Goal: Task Accomplishment & Management: Complete application form

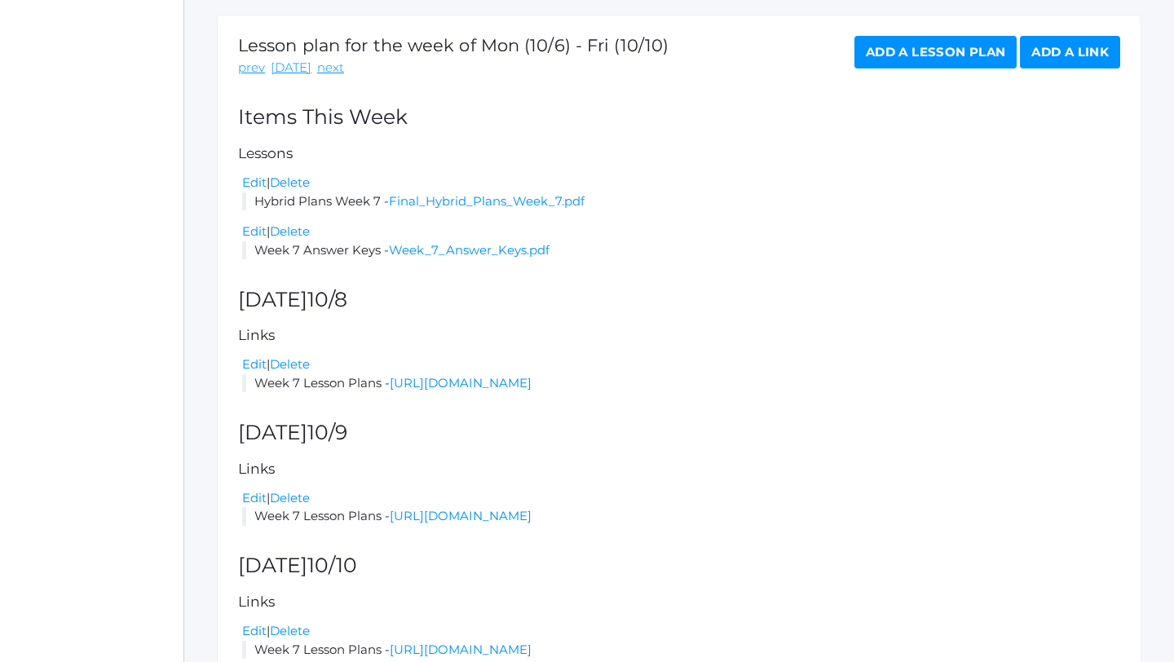
scroll to position [268, 0]
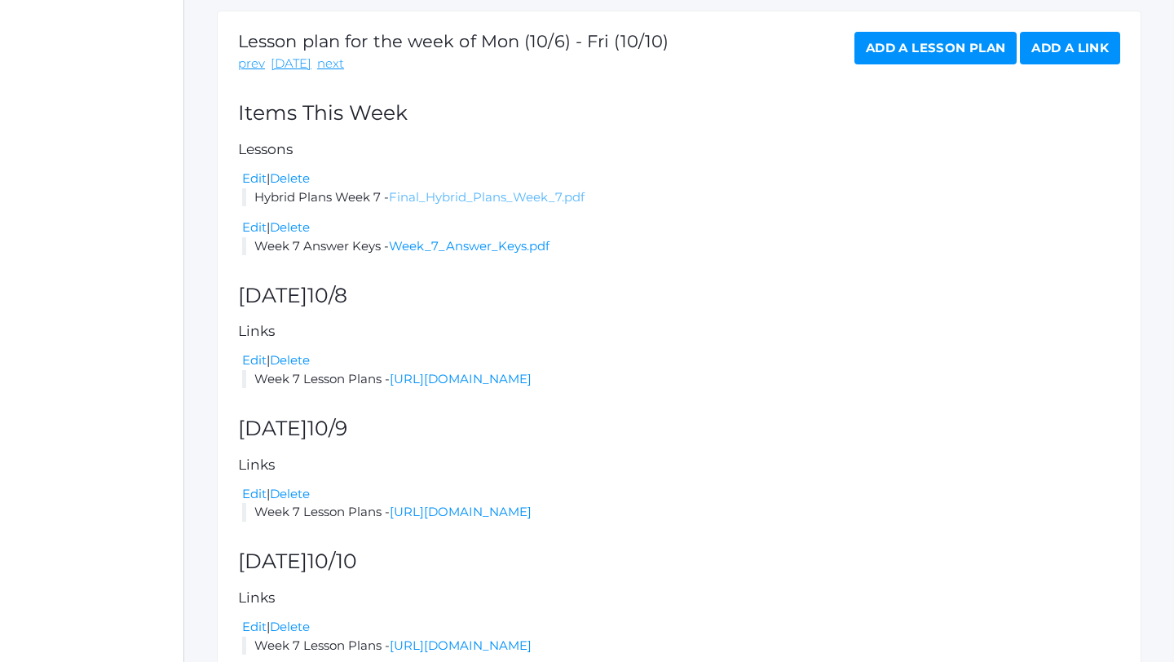
click at [531, 196] on link "Final_Hybrid_Plans_Week_7.pdf" at bounding box center [487, 196] width 196 height 15
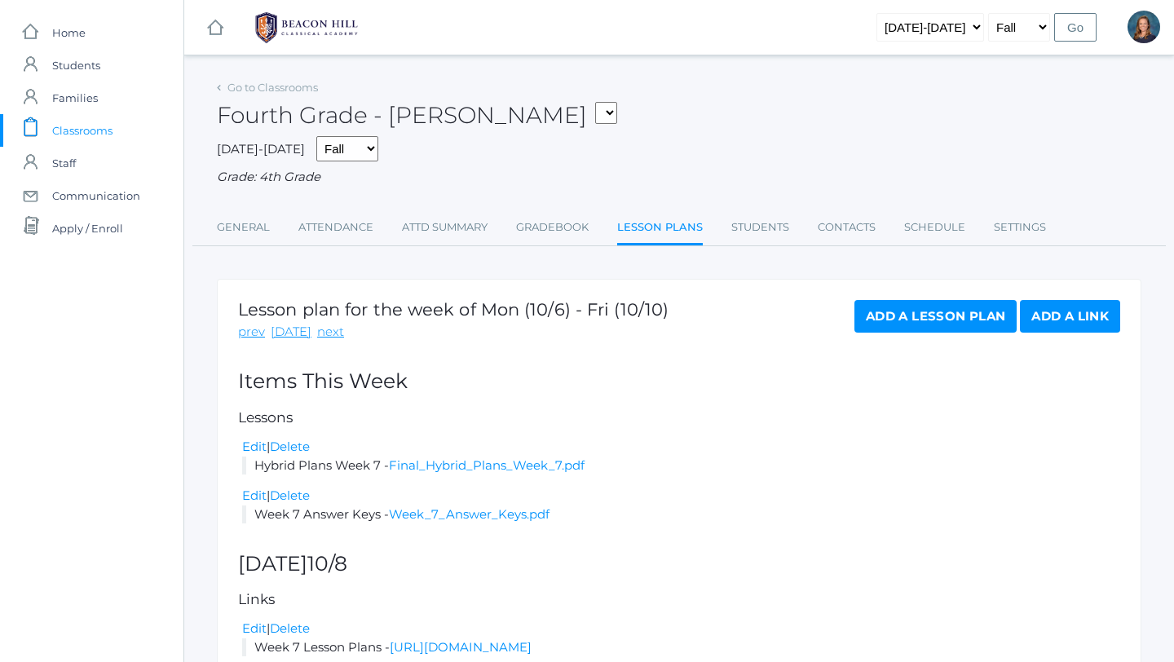
click at [1055, 315] on link "Add a Link" at bounding box center [1070, 316] width 100 height 33
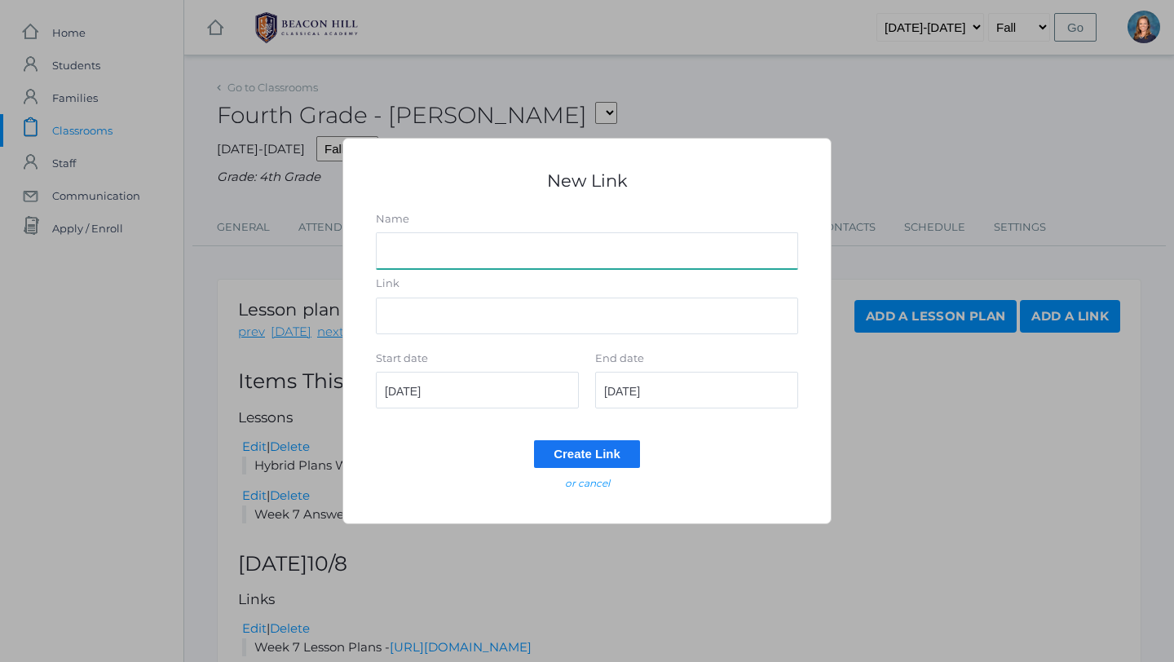
click at [441, 247] on input "Name" at bounding box center [587, 250] width 422 height 37
type input "Spelling Test 5"
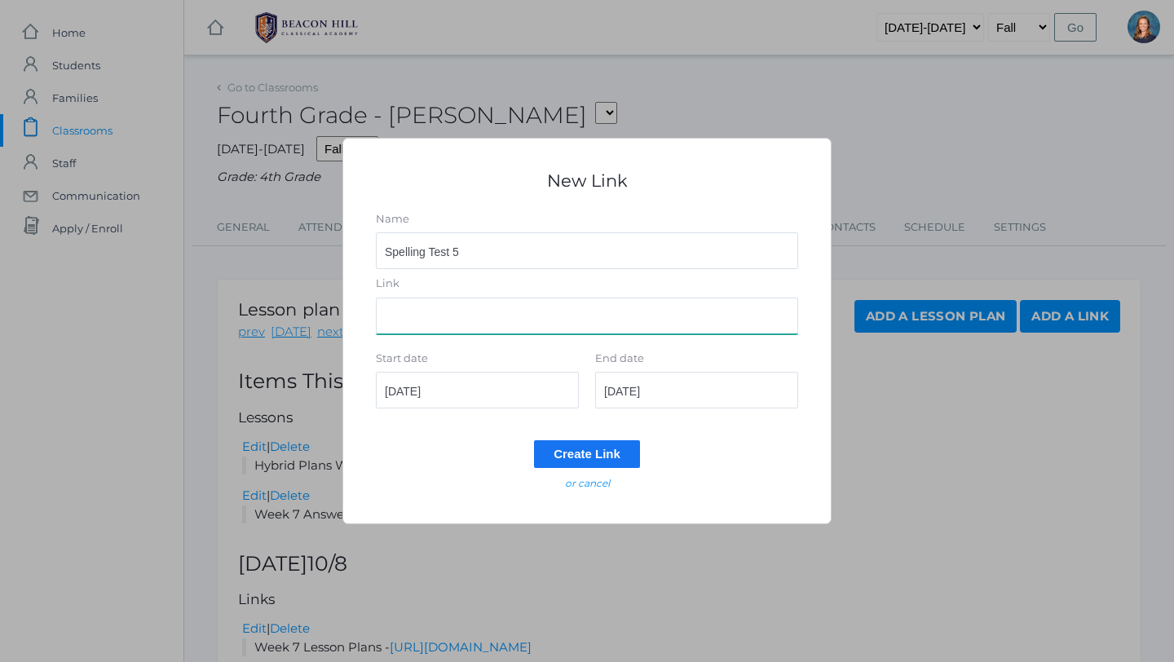
click at [400, 314] on input "Link" at bounding box center [587, 315] width 422 height 37
paste input "[URL][DOMAIN_NAME]"
type input "[URL][DOMAIN_NAME]"
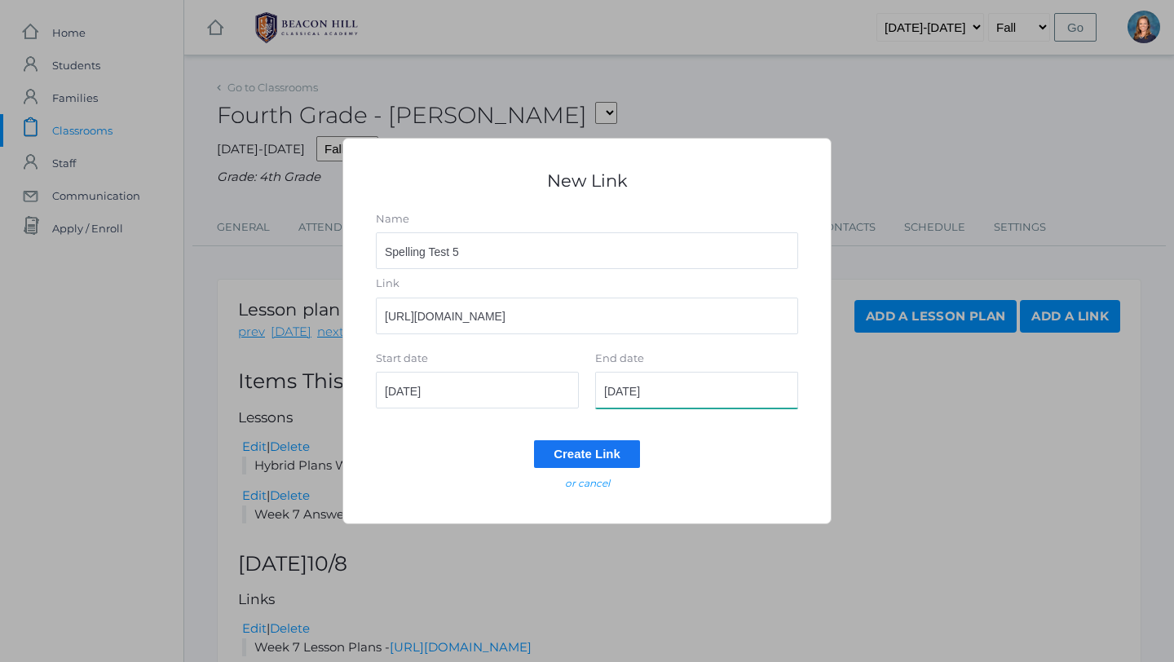
click at [696, 399] on input "[DATE]" at bounding box center [696, 390] width 203 height 37
type input "[DATE]"
click at [585, 456] on input "Create Link" at bounding box center [587, 453] width 106 height 27
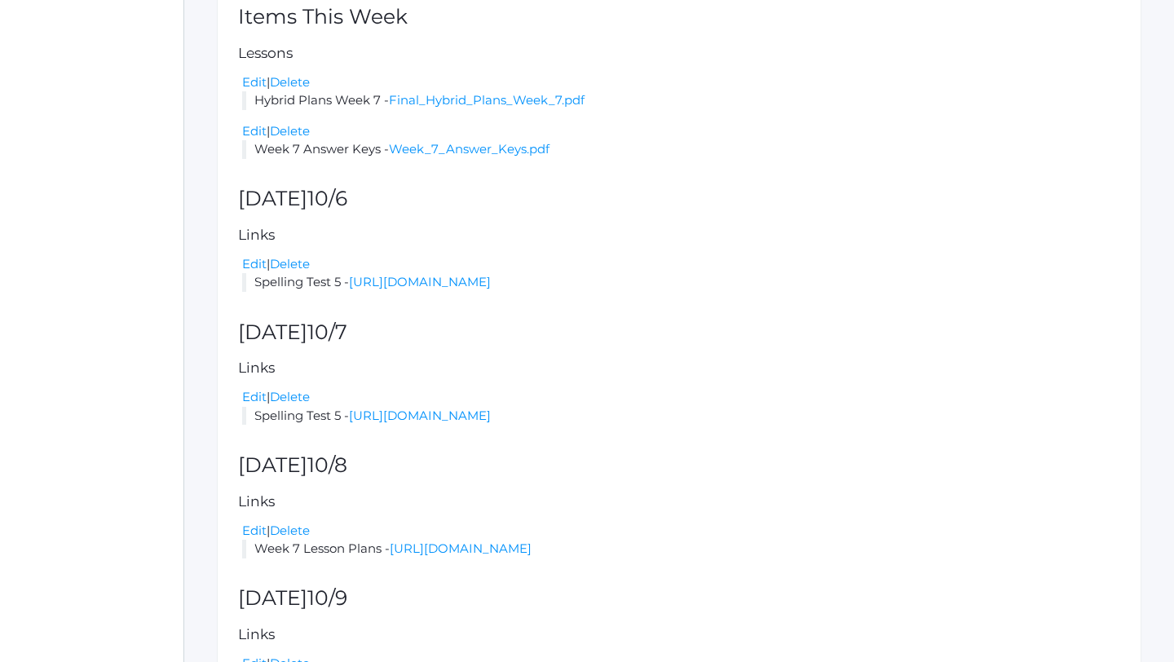
scroll to position [416, 0]
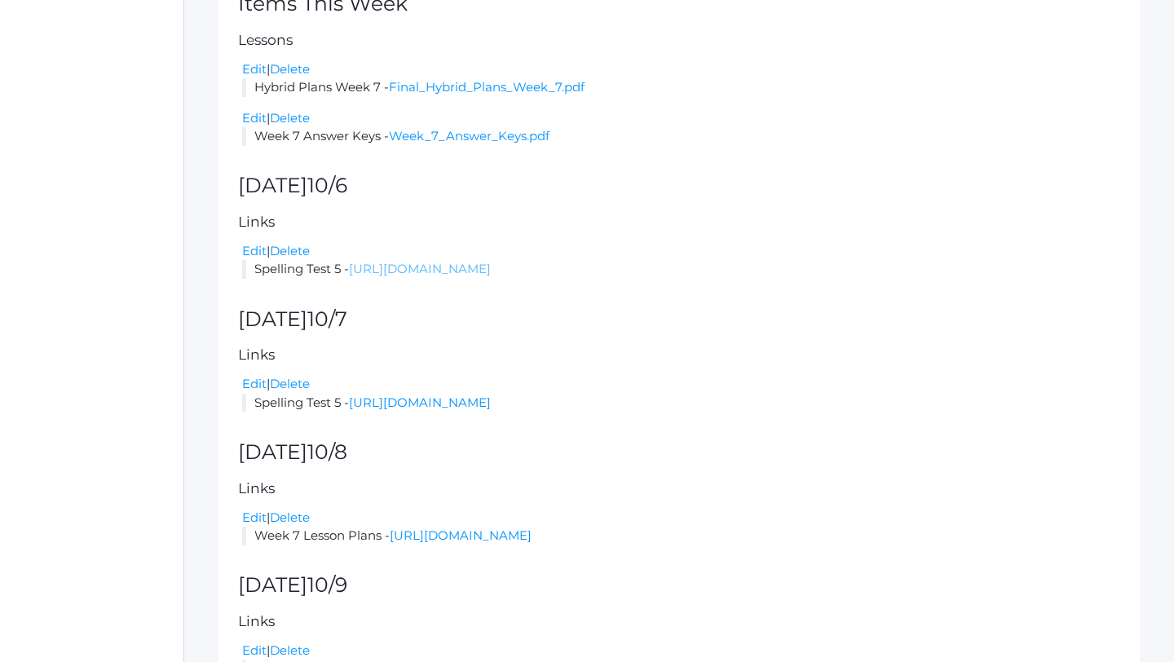
click at [443, 268] on link "[URL][DOMAIN_NAME]" at bounding box center [420, 268] width 142 height 15
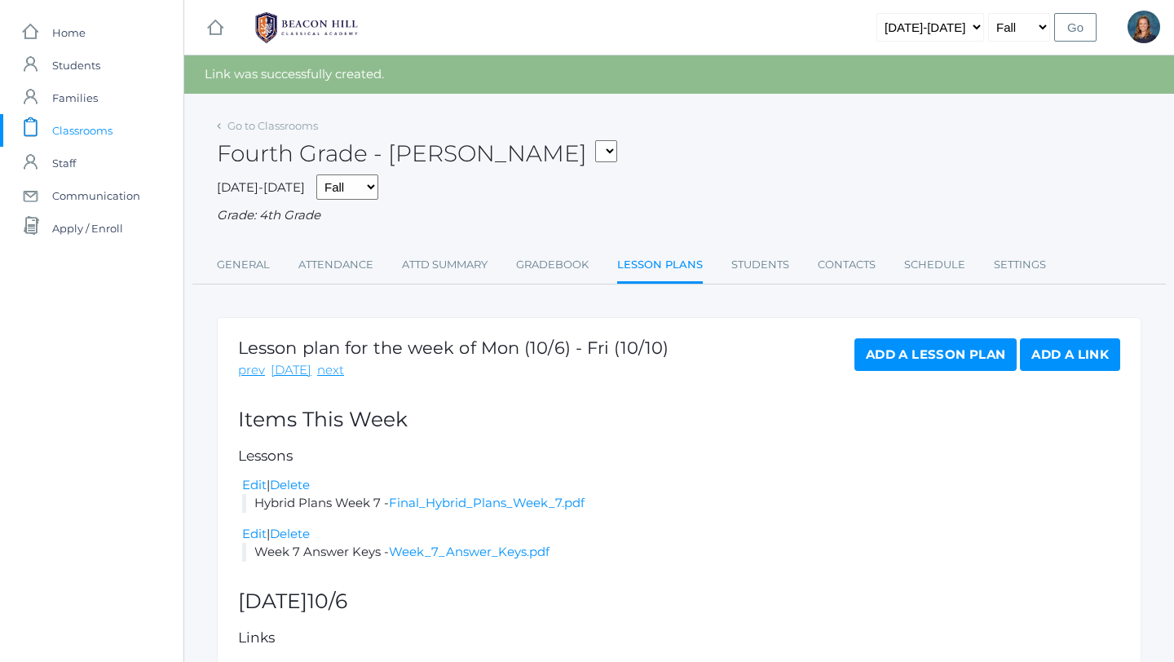
click at [70, 133] on span "Classrooms" at bounding box center [82, 130] width 60 height 33
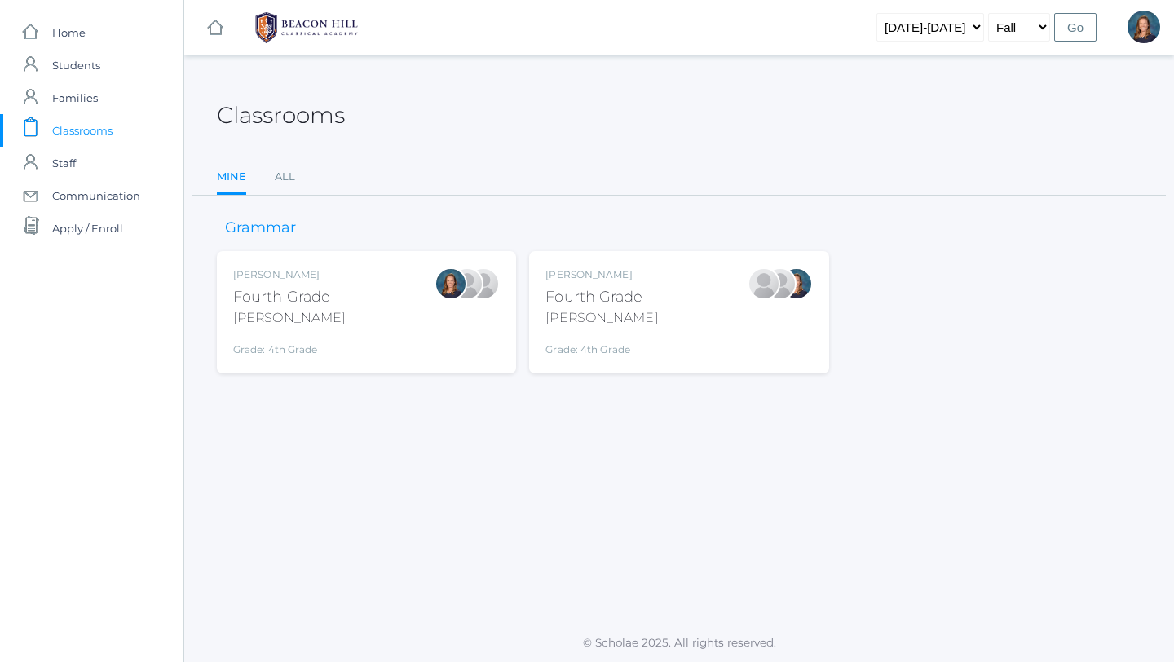
click at [603, 306] on div "Fourth Grade" at bounding box center [601, 297] width 112 height 22
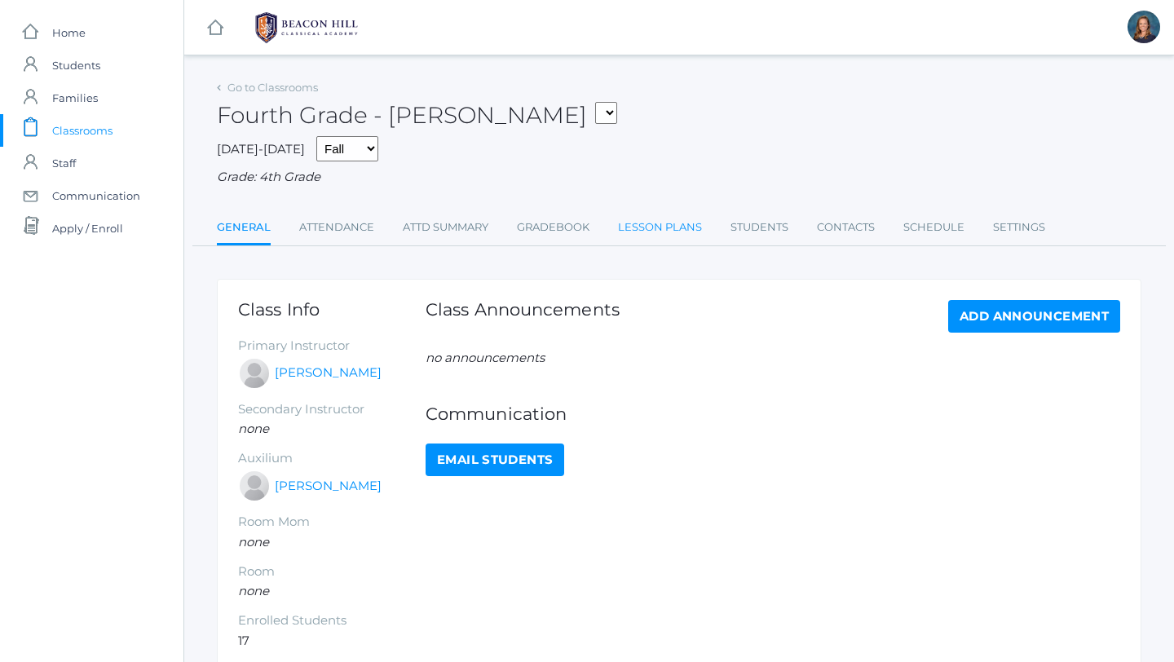
click at [658, 229] on link "Lesson Plans" at bounding box center [660, 227] width 84 height 33
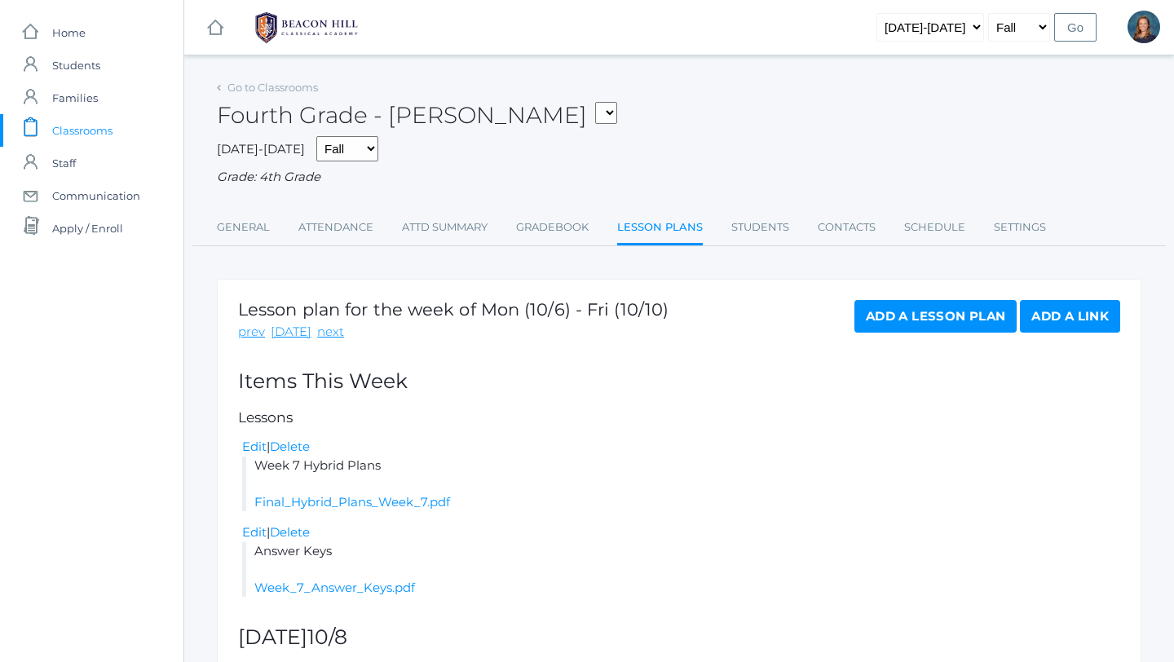
click at [1083, 316] on link "Add a Link" at bounding box center [1070, 316] width 100 height 33
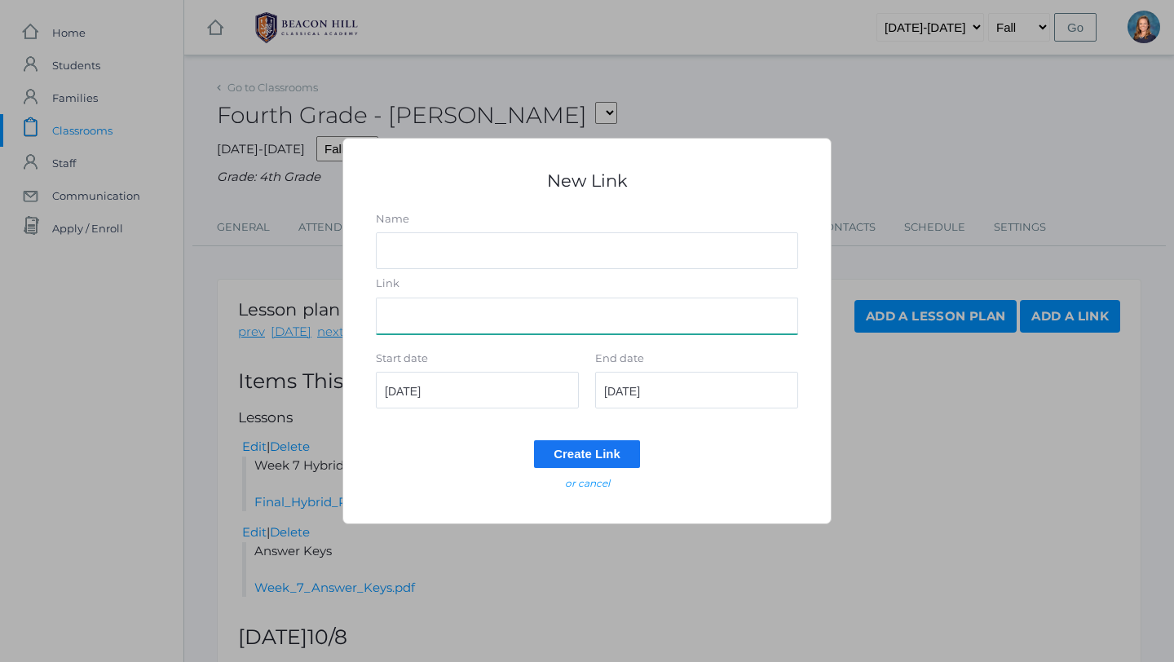
click at [599, 324] on input "Link" at bounding box center [587, 315] width 422 height 37
paste input "[URL][DOMAIN_NAME]"
type input "[URL][DOMAIN_NAME]"
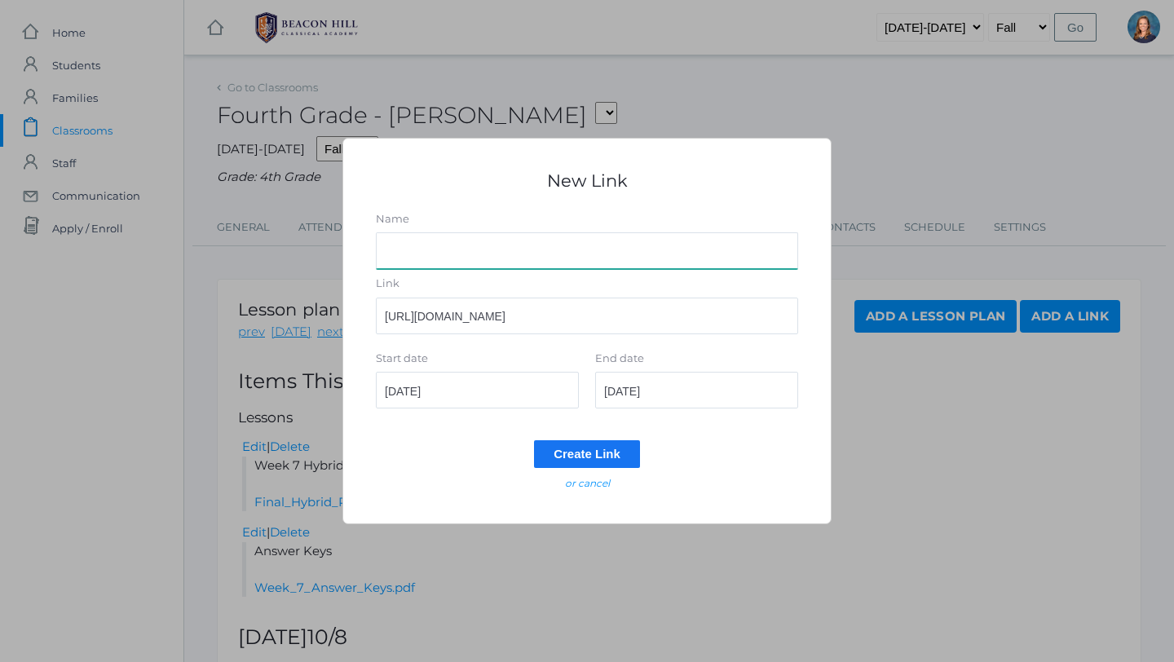
click at [459, 250] on input "Name" at bounding box center [587, 250] width 422 height 37
type input "Spelling Test 5"
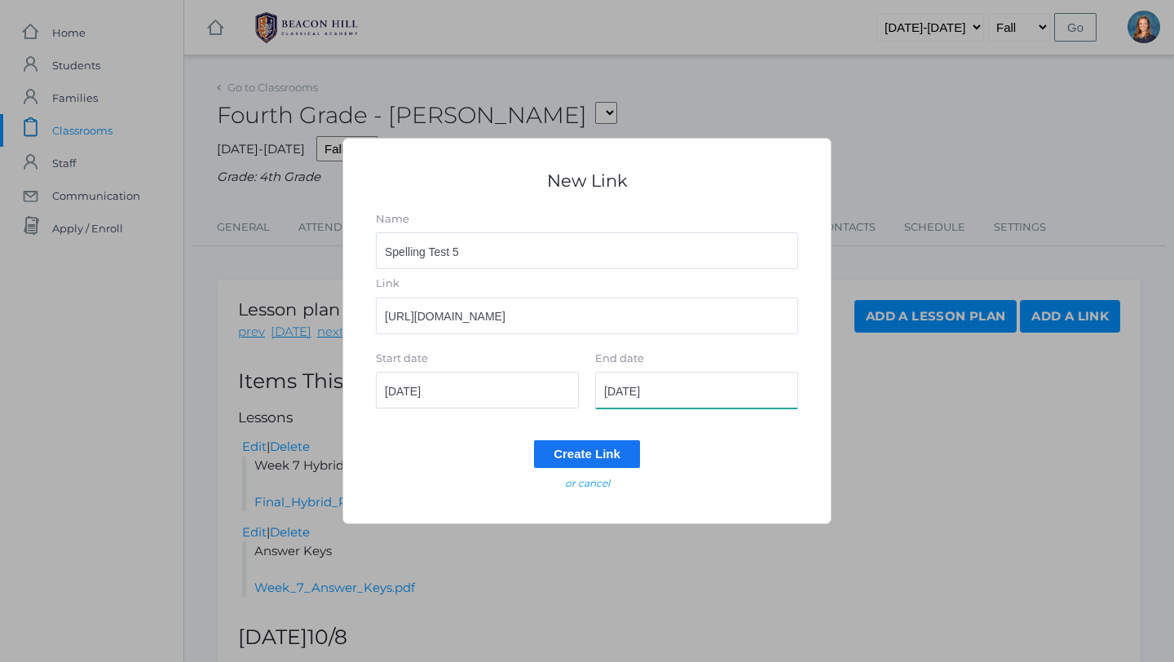
click at [724, 391] on input "[DATE]" at bounding box center [696, 390] width 203 height 37
type input "[DATE]"
click at [603, 444] on input "Create Link" at bounding box center [587, 453] width 106 height 27
